Goal: Task Accomplishment & Management: Use online tool/utility

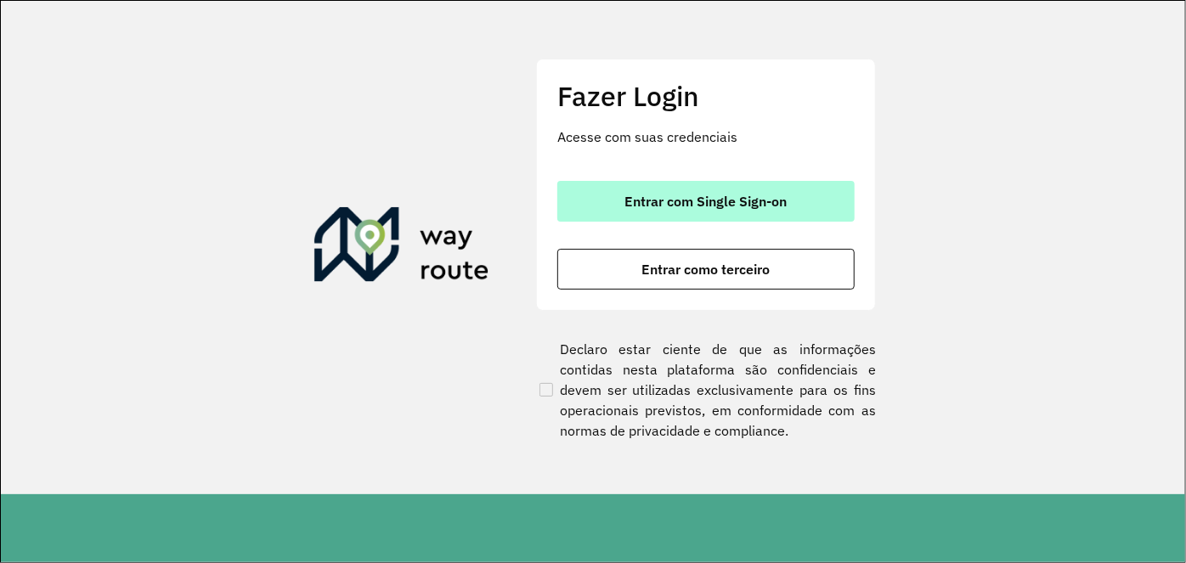
click at [731, 204] on span "Entrar com Single Sign-on" at bounding box center [706, 201] width 162 height 14
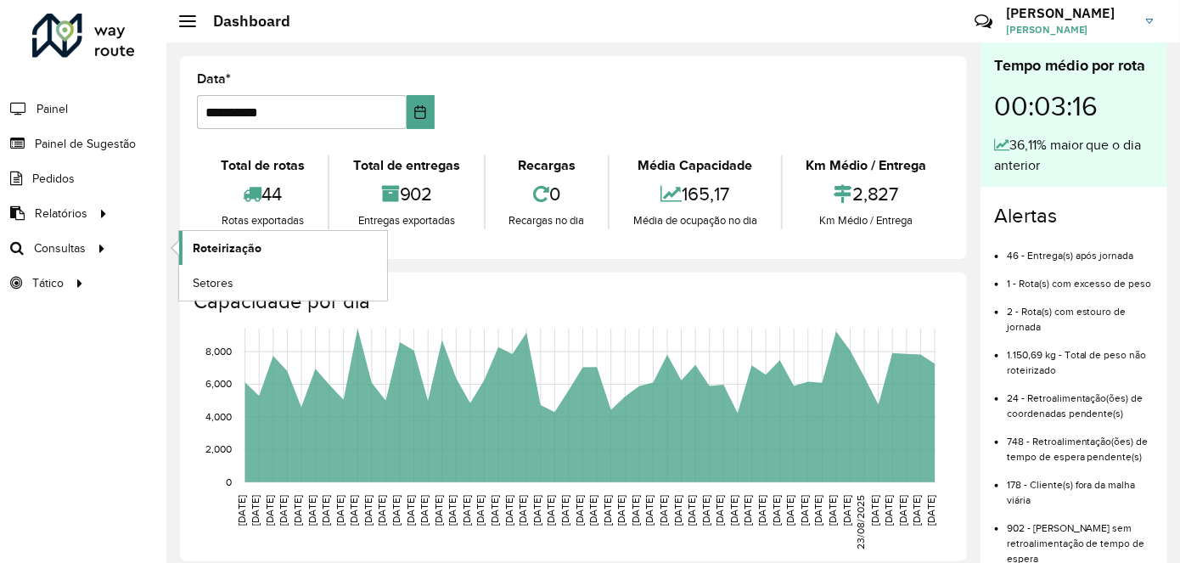
click at [204, 247] on span "Roteirização" at bounding box center [227, 248] width 69 height 18
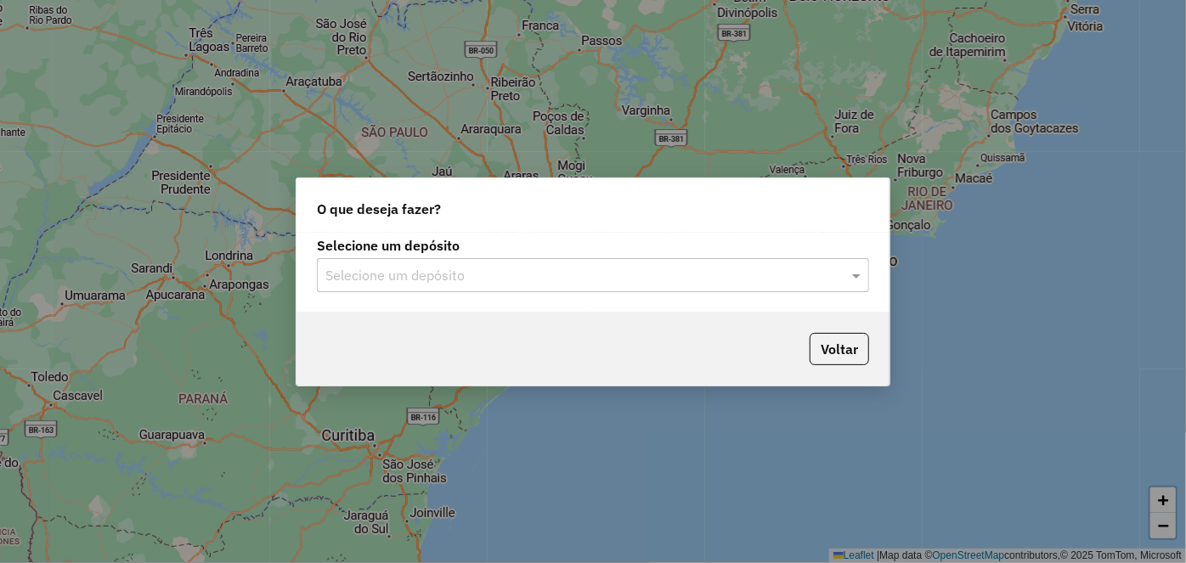
click at [466, 285] on div "Selecione um depósito" at bounding box center [593, 275] width 552 height 34
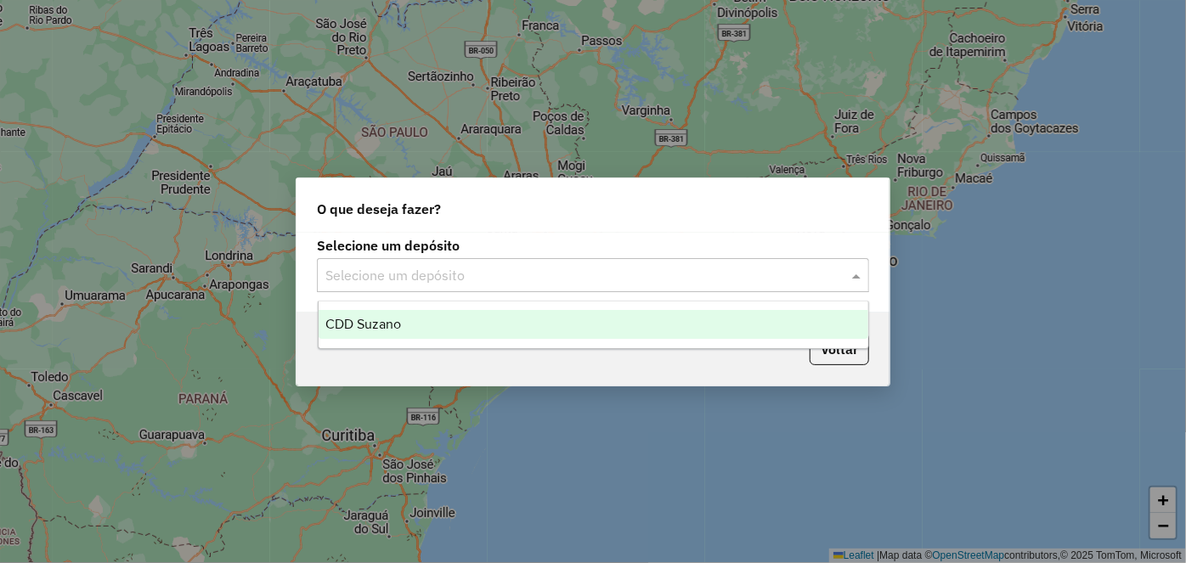
click at [405, 325] on div "CDD Suzano" at bounding box center [592, 324] width 549 height 29
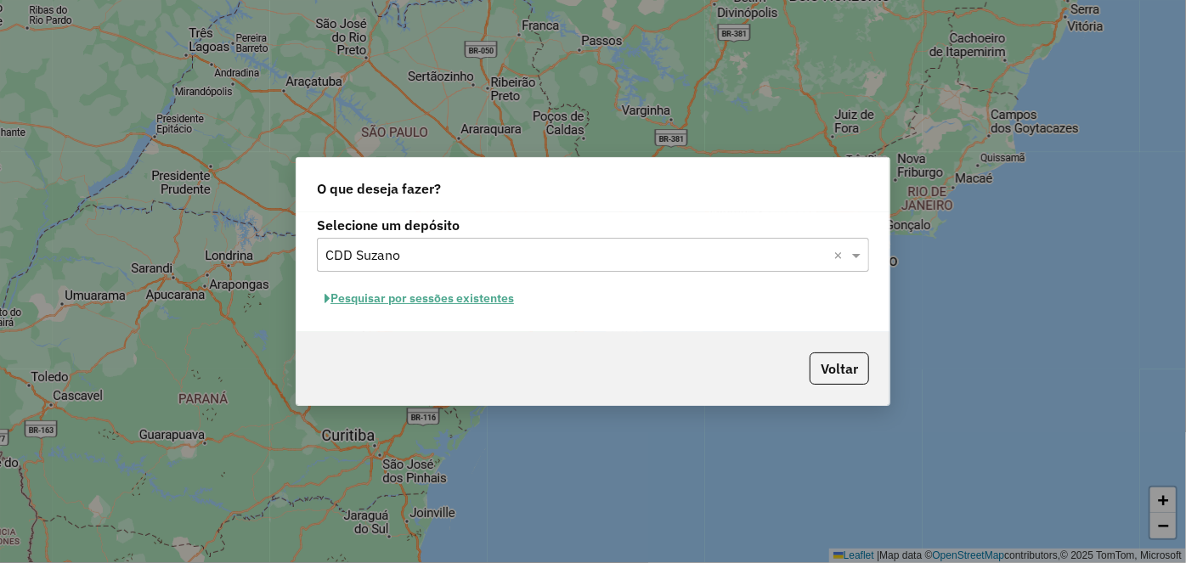
click at [434, 299] on button "Pesquisar por sessões existentes" at bounding box center [419, 298] width 205 height 26
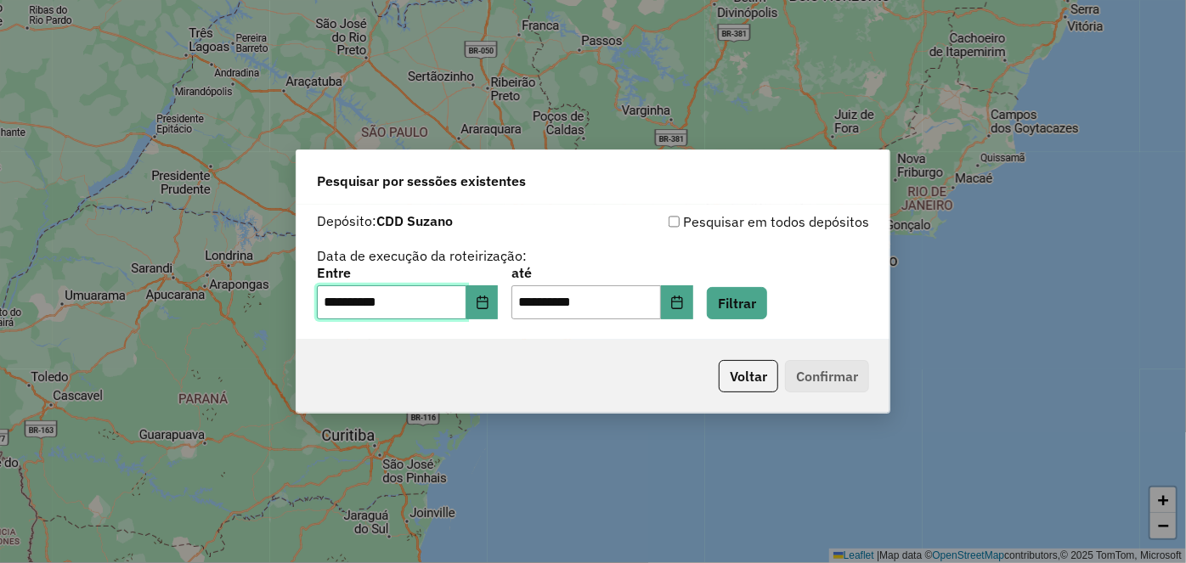
click at [340, 307] on input "**********" at bounding box center [391, 302] width 149 height 34
type input "**********"
type input "********"
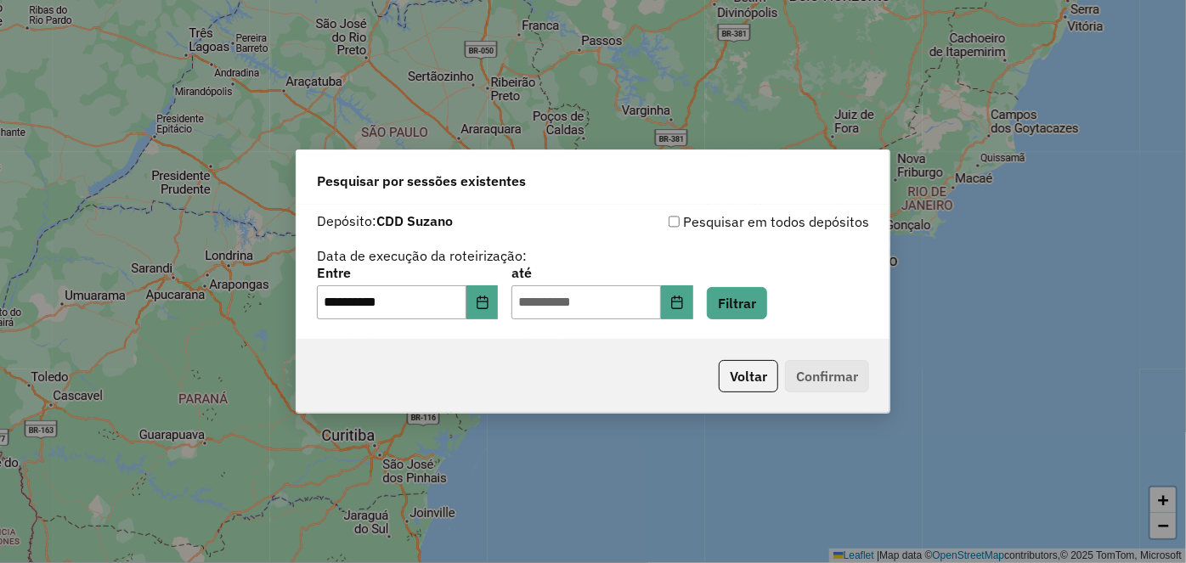
click at [588, 326] on div "**********" at bounding box center [592, 272] width 593 height 135
click at [544, 317] on input "text" at bounding box center [585, 302] width 149 height 34
type input "**********"
click at [735, 308] on button "Filtrar" at bounding box center [737, 303] width 60 height 32
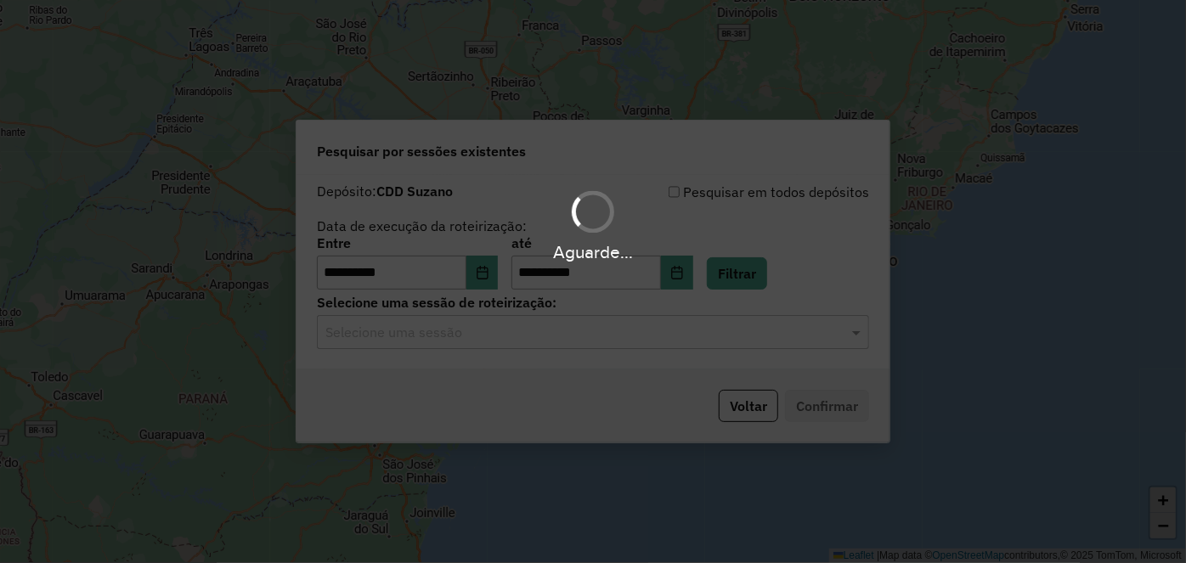
click at [479, 333] on input "text" at bounding box center [575, 333] width 501 height 20
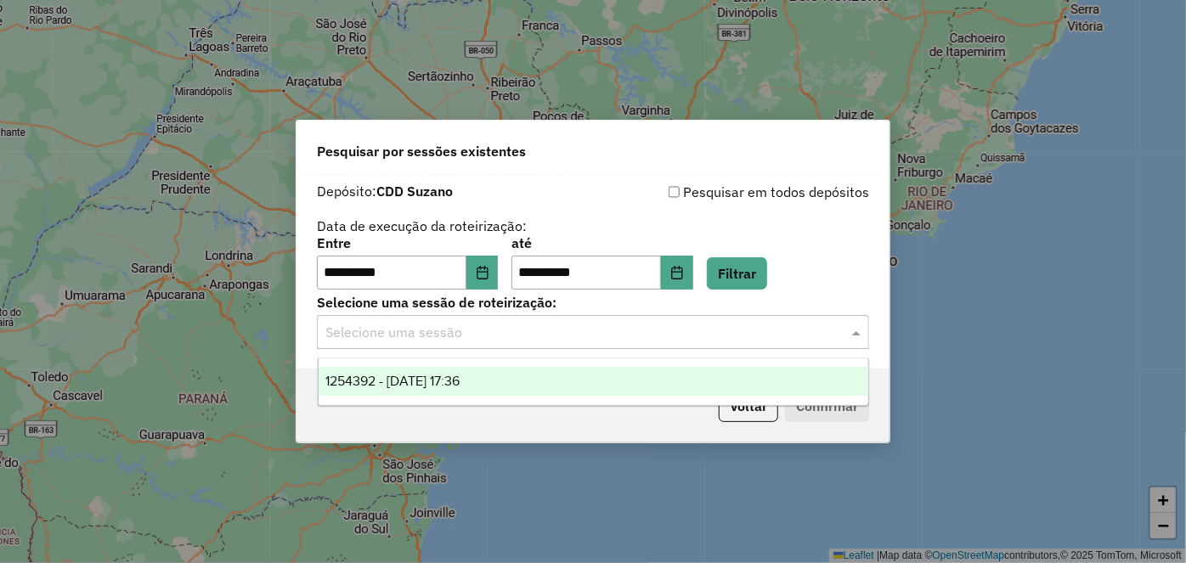
click at [460, 386] on span "1254392 - 28/08/2025 17:36" at bounding box center [392, 381] width 135 height 14
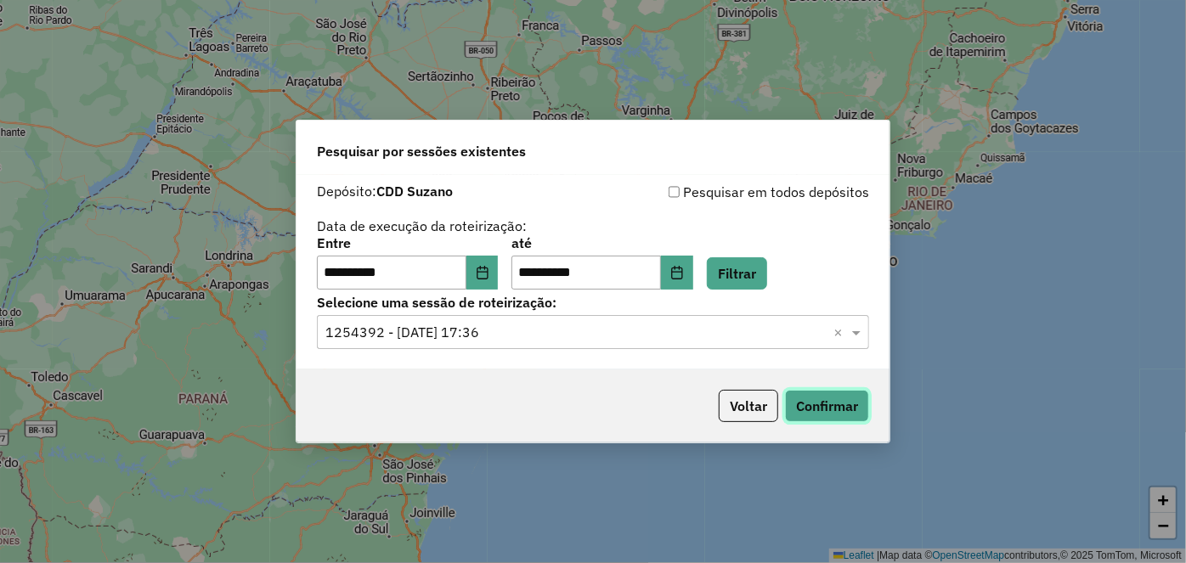
click at [794, 403] on button "Confirmar" at bounding box center [827, 406] width 84 height 32
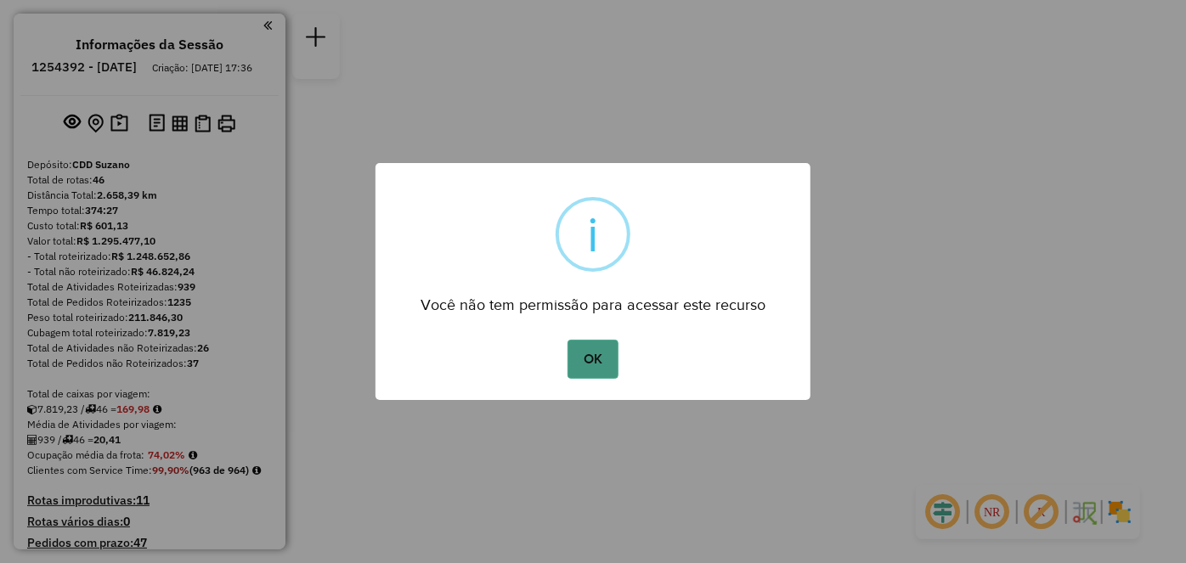
click at [578, 357] on button "OK" at bounding box center [592, 359] width 50 height 39
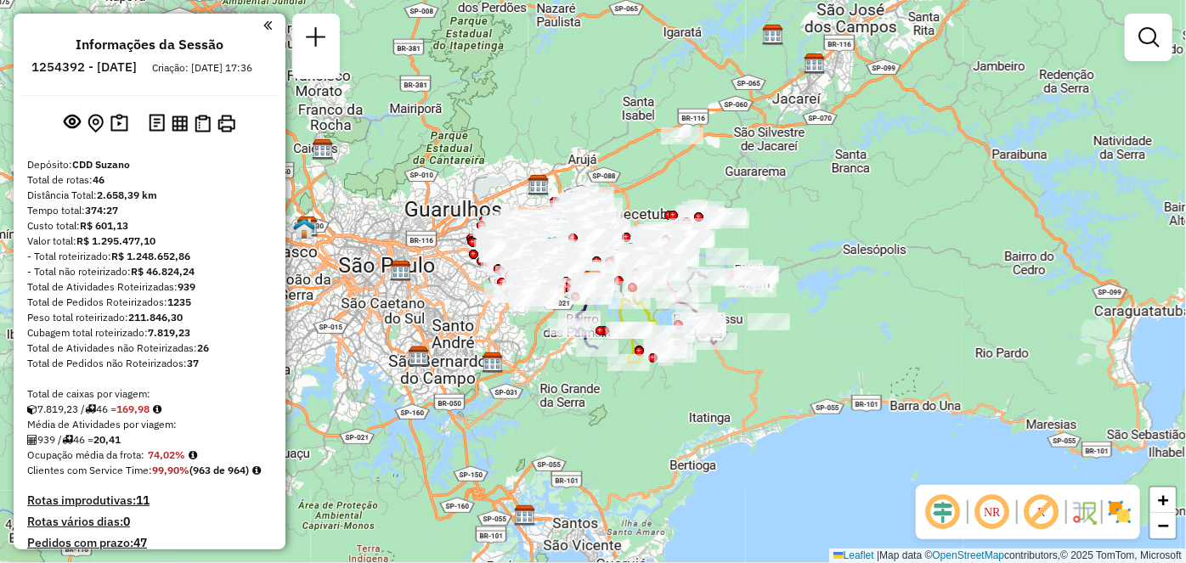
scroll to position [2081, 0]
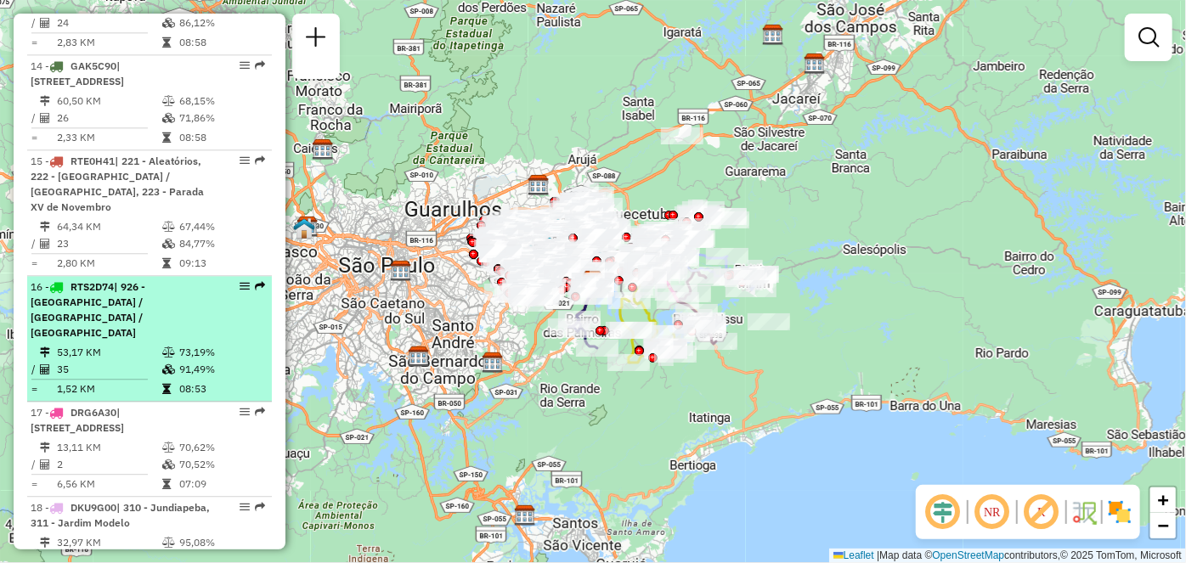
click at [239, 283] on em at bounding box center [244, 286] width 10 height 10
select select "**********"
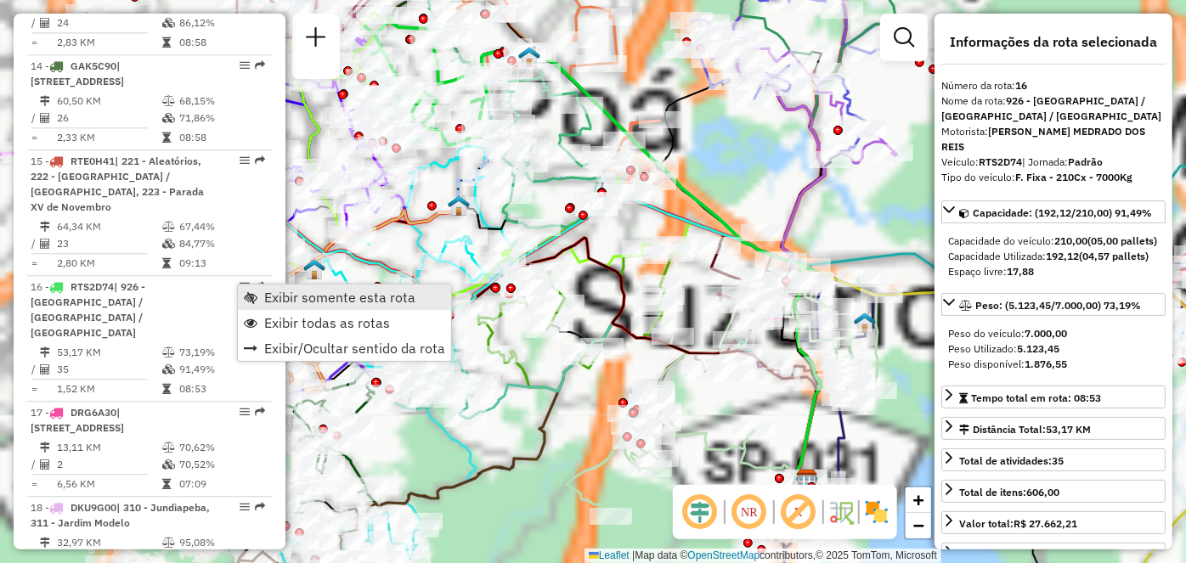
click at [262, 300] on link "Exibir somente esta rota" at bounding box center [344, 296] width 213 height 25
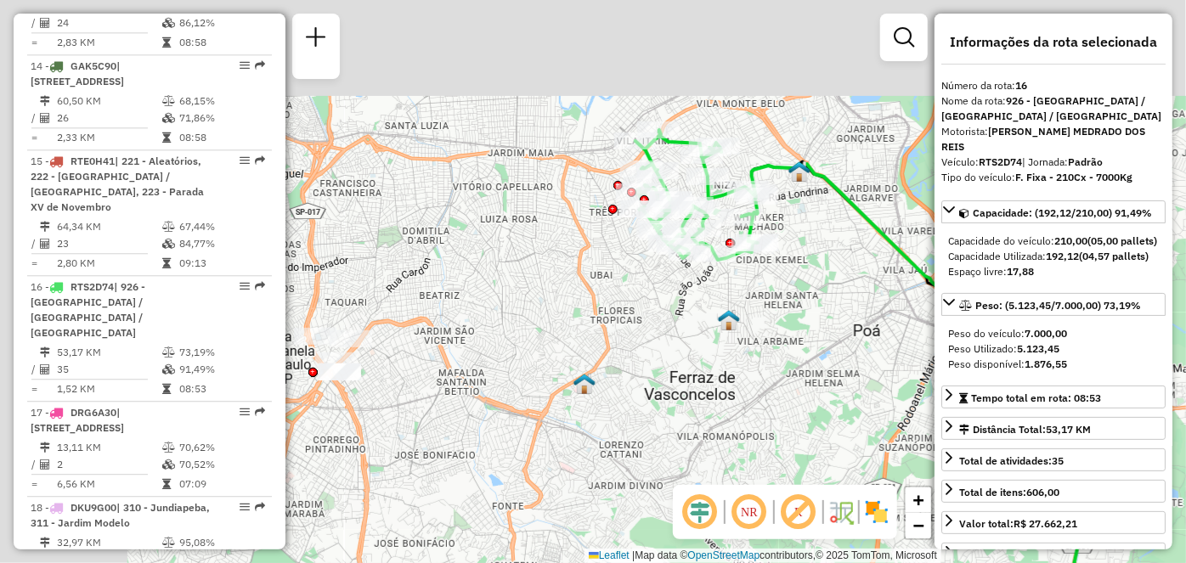
drag, startPoint x: 397, startPoint y: 256, endPoint x: 657, endPoint y: 366, distance: 282.8
click at [657, 366] on div "Janela de atendimento Grade de atendimento Capacidade Transportadoras Veículos …" at bounding box center [593, 281] width 1186 height 563
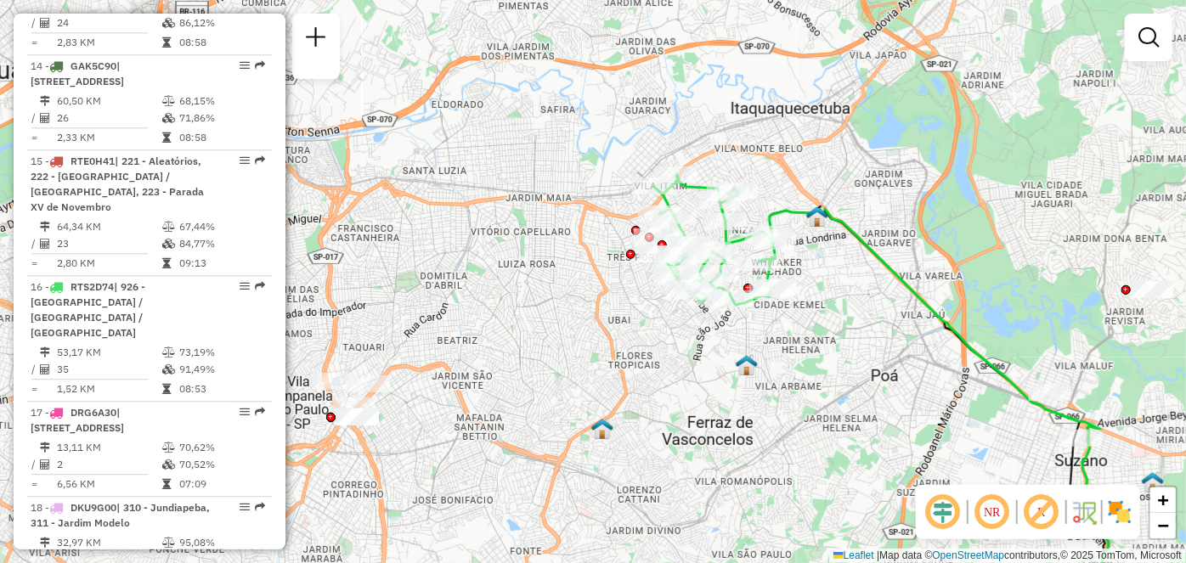
drag, startPoint x: 571, startPoint y: 272, endPoint x: 590, endPoint y: 320, distance: 52.2
click at [590, 320] on div "Janela de atendimento Grade de atendimento Capacidade Transportadoras Veículos …" at bounding box center [593, 281] width 1186 height 563
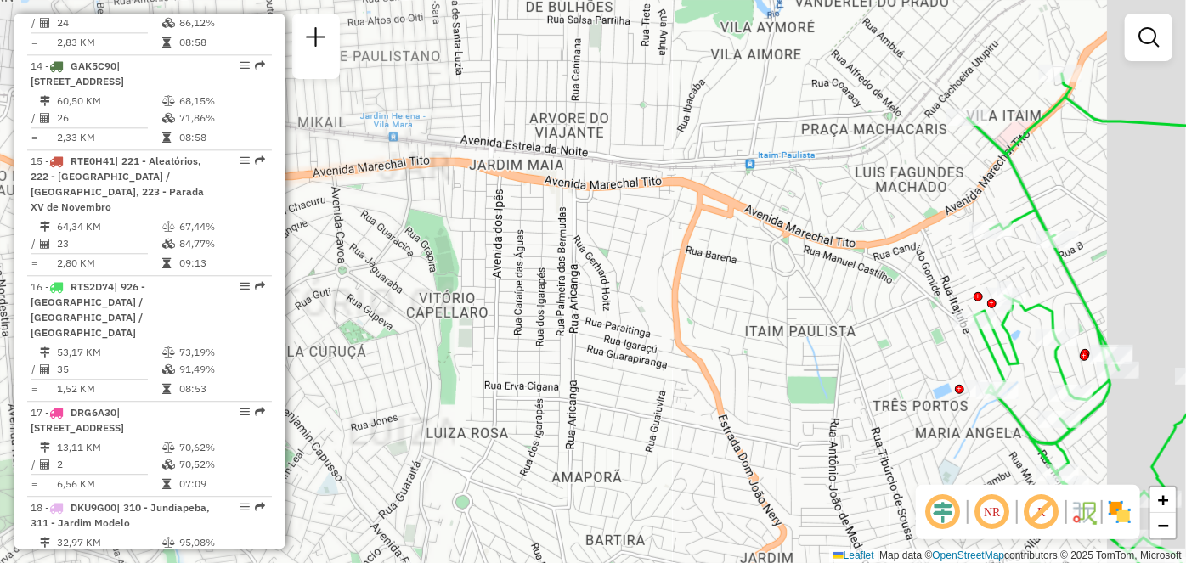
drag, startPoint x: 887, startPoint y: 224, endPoint x: 658, endPoint y: 233, distance: 228.6
click at [658, 233] on div "Janela de atendimento Grade de atendimento Capacidade Transportadoras Veículos …" at bounding box center [593, 281] width 1186 height 563
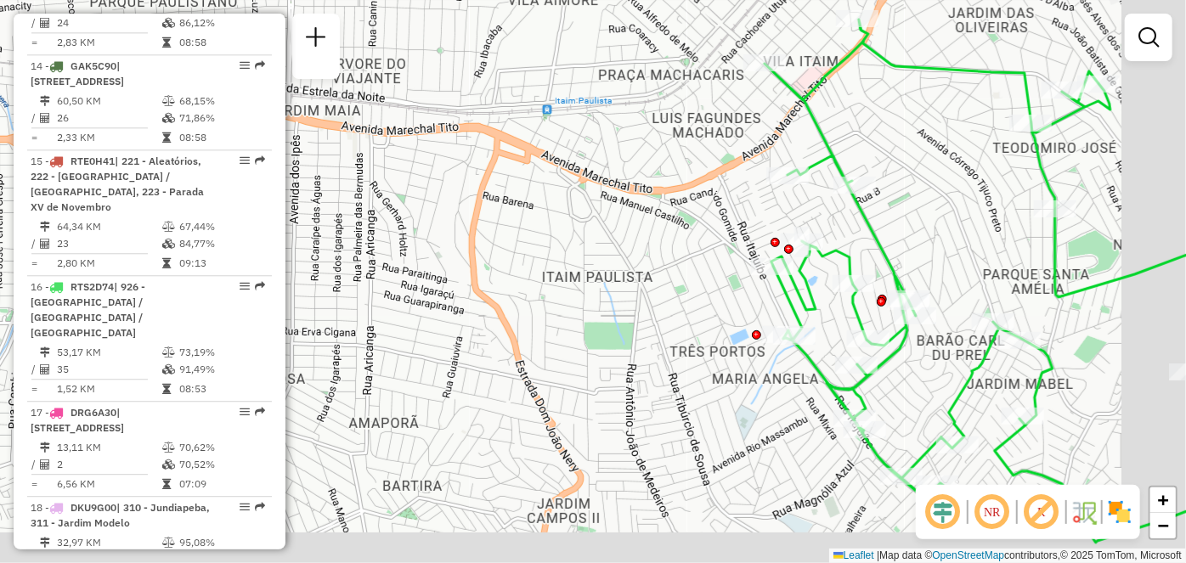
drag, startPoint x: 822, startPoint y: 228, endPoint x: 697, endPoint y: 156, distance: 143.8
click at [697, 156] on div "Janela de atendimento Grade de atendimento Capacidade Transportadoras Veículos …" at bounding box center [593, 281] width 1186 height 563
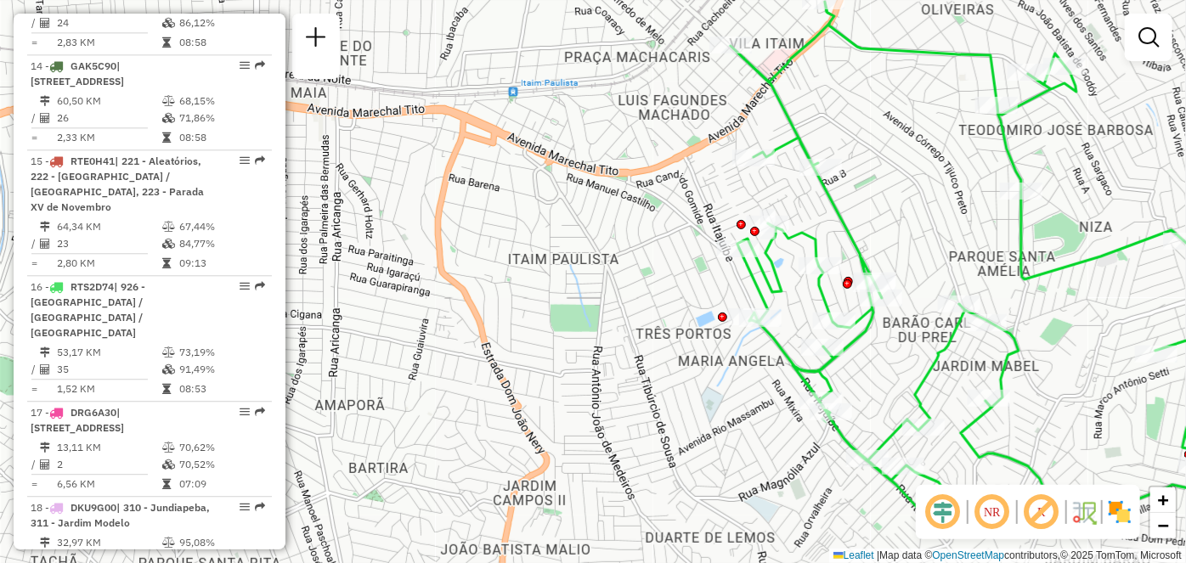
drag, startPoint x: 879, startPoint y: 106, endPoint x: 884, endPoint y: 217, distance: 111.4
click at [884, 217] on div "Janela de atendimento Grade de atendimento Capacidade Transportadoras Veículos …" at bounding box center [593, 281] width 1186 height 563
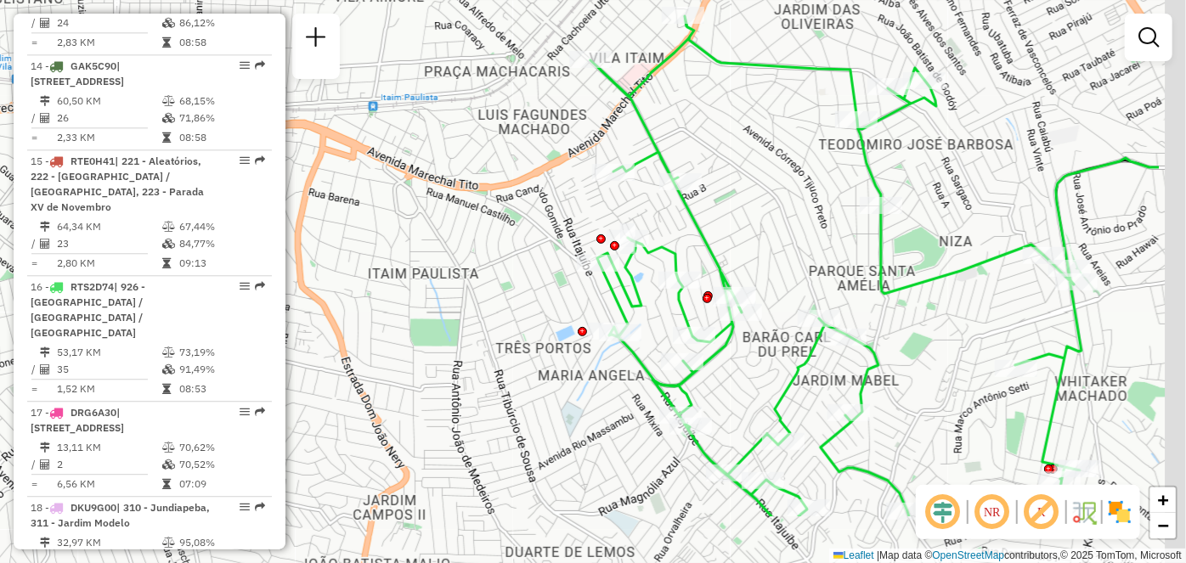
drag, startPoint x: 1001, startPoint y: 313, endPoint x: 911, endPoint y: 256, distance: 106.5
click at [911, 256] on div "Janela de atendimento Grade de atendimento Capacidade Transportadoras Veículos …" at bounding box center [593, 281] width 1186 height 563
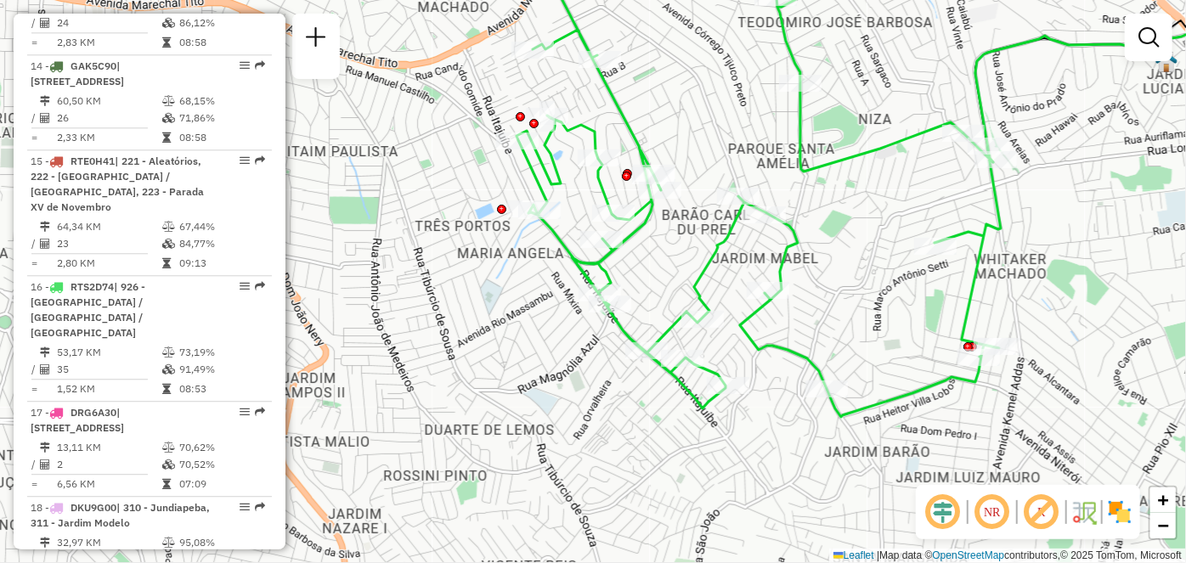
drag, startPoint x: 1000, startPoint y: 417, endPoint x: 926, endPoint y: 293, distance: 144.3
click at [921, 295] on div "Janela de atendimento Grade de atendimento Capacidade Transportadoras Veículos …" at bounding box center [593, 281] width 1186 height 563
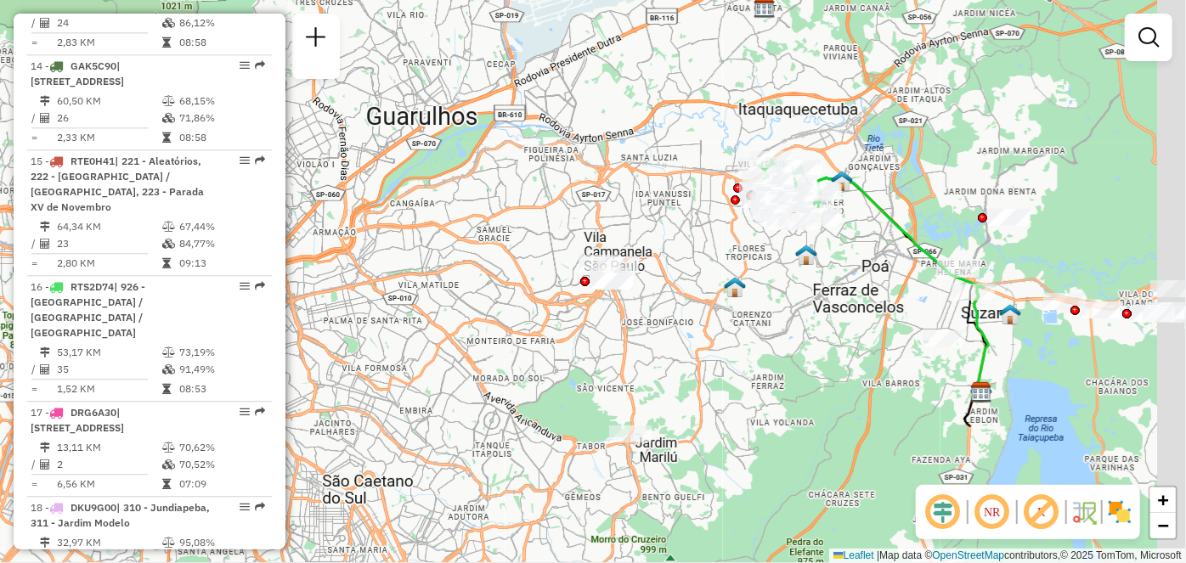
drag, startPoint x: 865, startPoint y: 281, endPoint x: 834, endPoint y: 250, distance: 43.8
click at [834, 254] on div "Janela de atendimento Grade de atendimento Capacidade Transportadoras Veículos …" at bounding box center [593, 281] width 1186 height 563
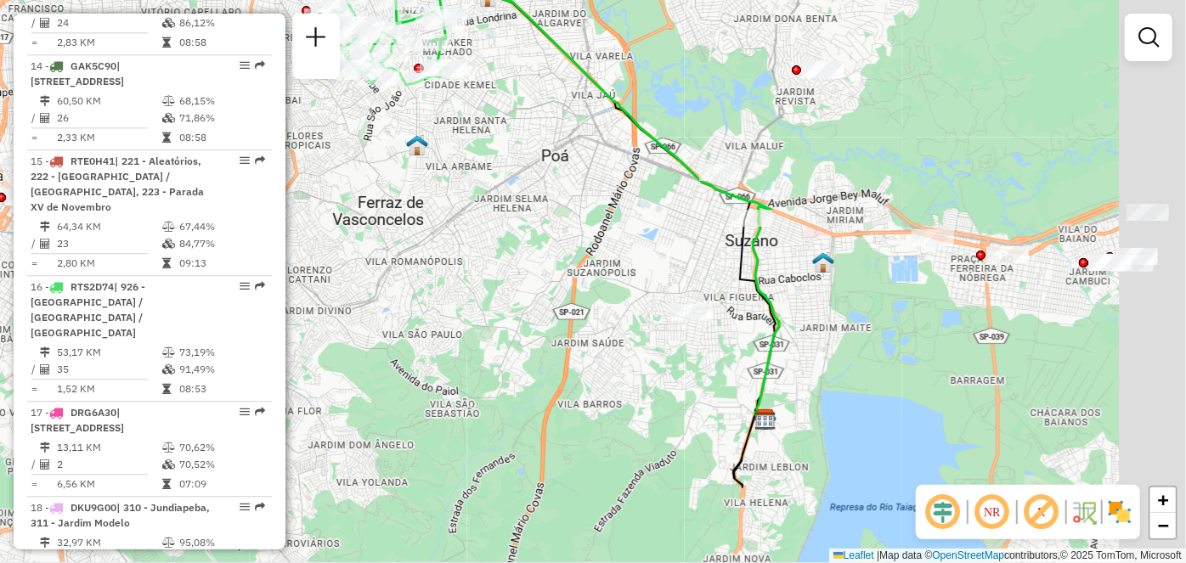
drag, startPoint x: 930, startPoint y: 281, endPoint x: 821, endPoint y: 261, distance: 110.6
click at [821, 261] on img at bounding box center [823, 262] width 22 height 22
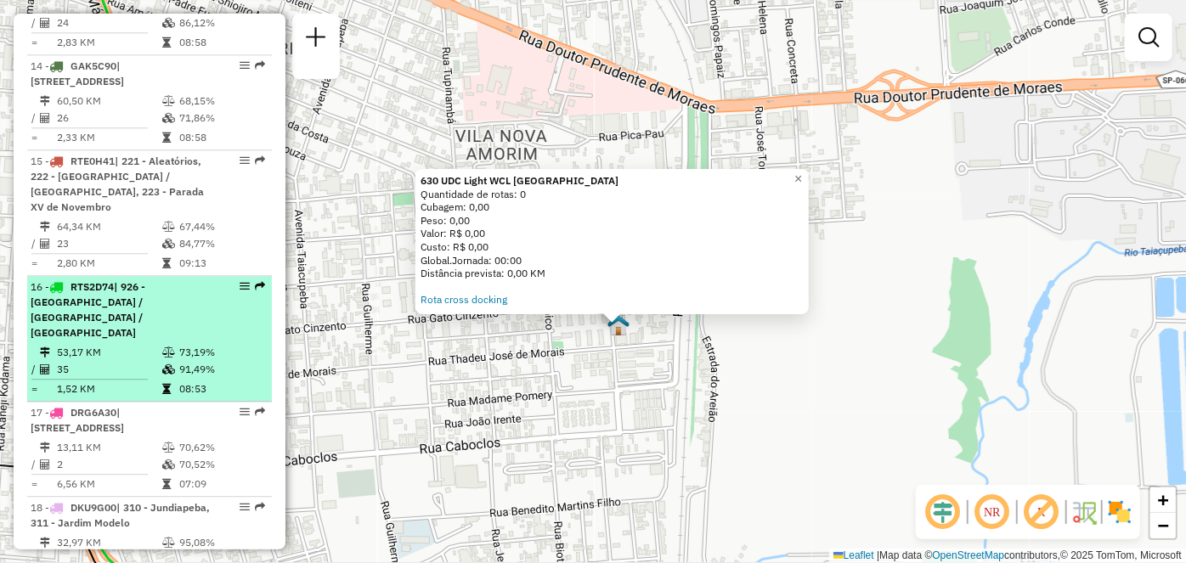
click at [224, 313] on div "16 - RTS2D74 | 926 - [GEOGRAPHIC_DATA] / [GEOGRAPHIC_DATA] / [GEOGRAPHIC_DATA]" at bounding box center [150, 309] width 238 height 61
select select "**********"
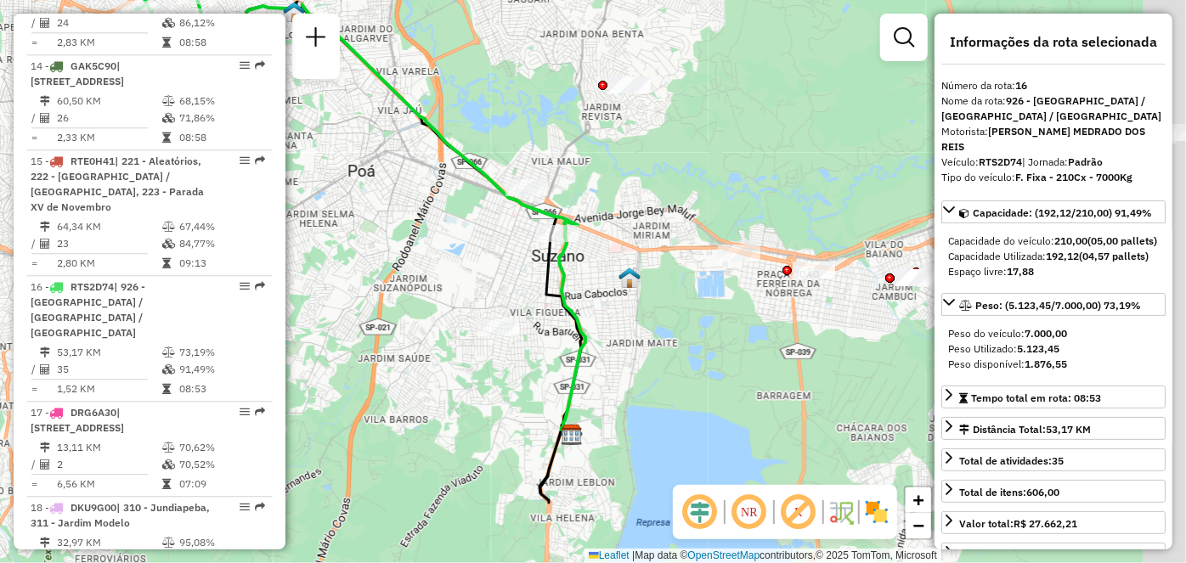
drag, startPoint x: 476, startPoint y: 269, endPoint x: 422, endPoint y: 256, distance: 55.0
click at [422, 256] on div "Janela de atendimento Grade de atendimento Capacidade Transportadoras Veículos …" at bounding box center [593, 281] width 1186 height 563
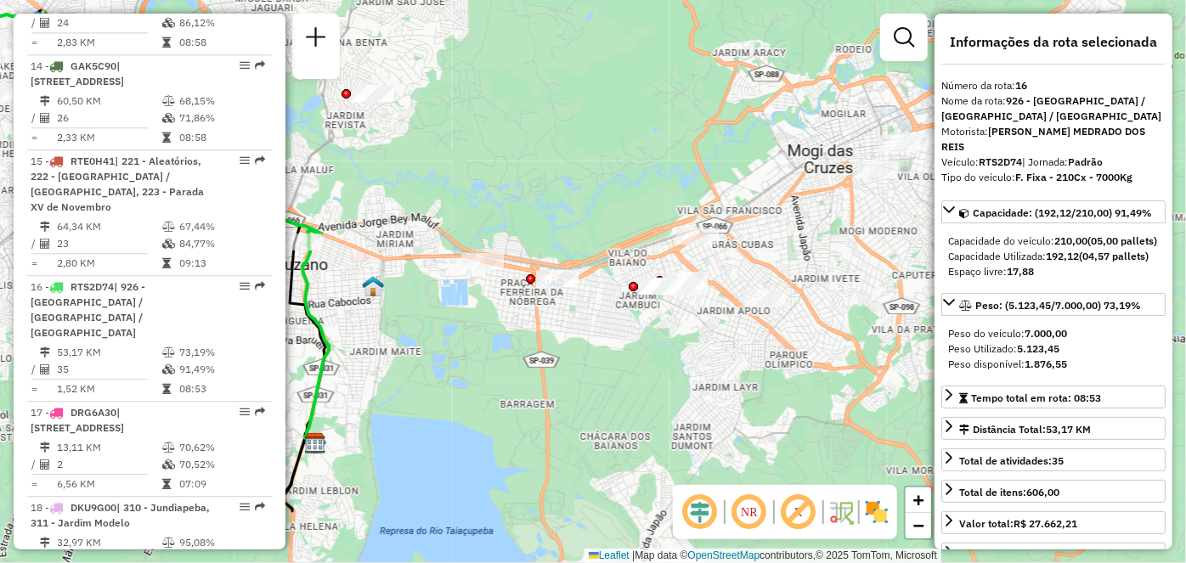
drag, startPoint x: 697, startPoint y: 307, endPoint x: 438, endPoint y: 317, distance: 259.2
click at [438, 317] on div "Janela de atendimento Grade de atendimento Capacidade Transportadoras Veículos …" at bounding box center [593, 281] width 1186 height 563
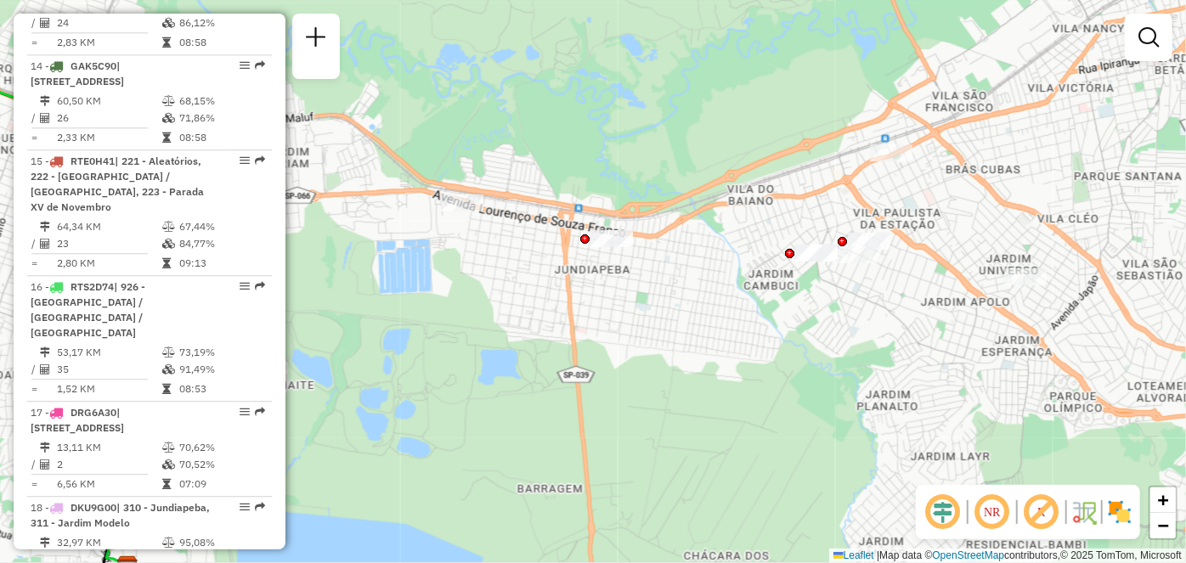
drag, startPoint x: 459, startPoint y: 322, endPoint x: 555, endPoint y: 320, distance: 96.0
click at [555, 320] on div "Janela de atendimento Grade de atendimento Capacidade Transportadoras Veículos …" at bounding box center [593, 281] width 1186 height 563
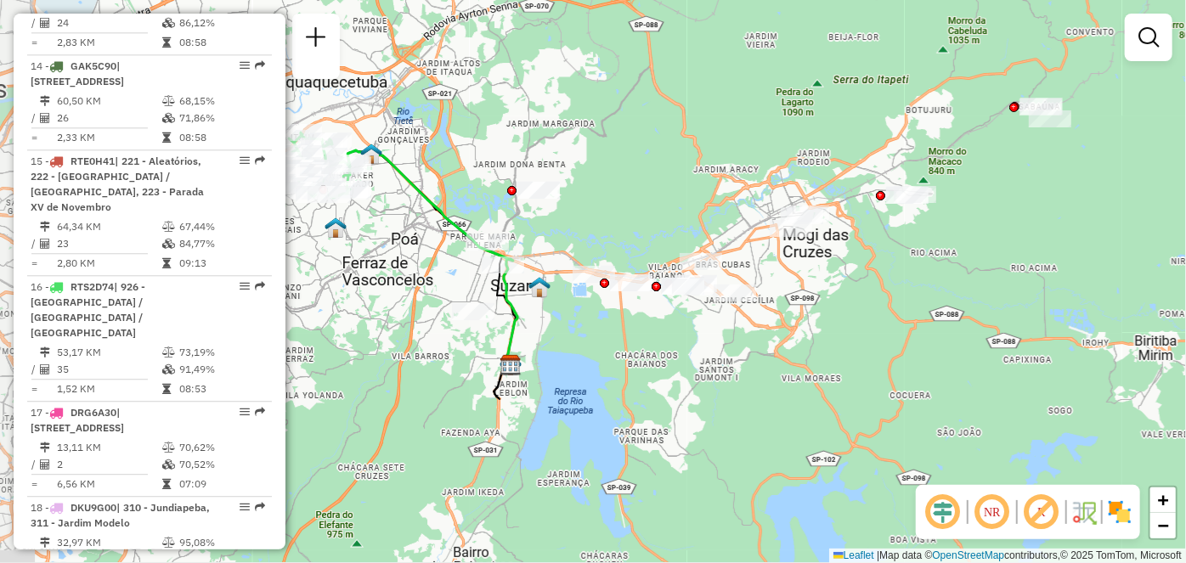
drag, startPoint x: 476, startPoint y: 319, endPoint x: 577, endPoint y: 321, distance: 101.1
click at [577, 321] on div "Janela de atendimento Grade de atendimento Capacidade Transportadoras Veículos …" at bounding box center [593, 281] width 1186 height 563
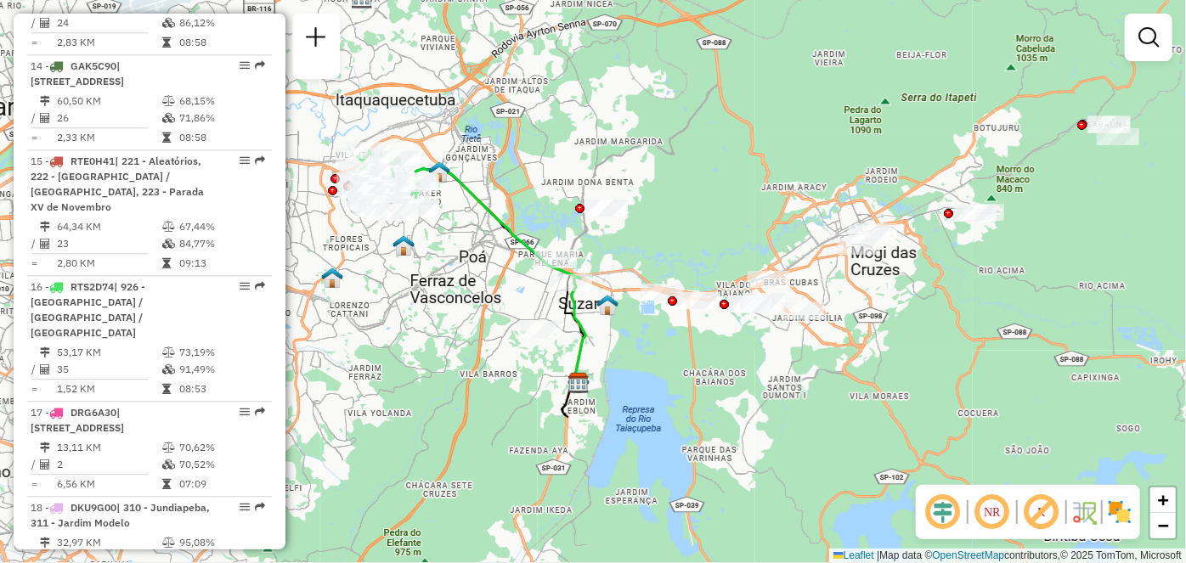
drag, startPoint x: 577, startPoint y: 318, endPoint x: 617, endPoint y: 338, distance: 44.8
click at [617, 338] on div "Janela de atendimento Grade de atendimento Capacidade Transportadoras Veículos …" at bounding box center [593, 281] width 1186 height 563
